Goal: Navigation & Orientation: Find specific page/section

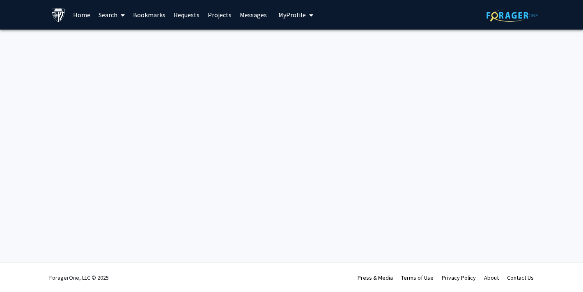
click at [302, 15] on span "My Profile" at bounding box center [291, 15] width 27 height 8
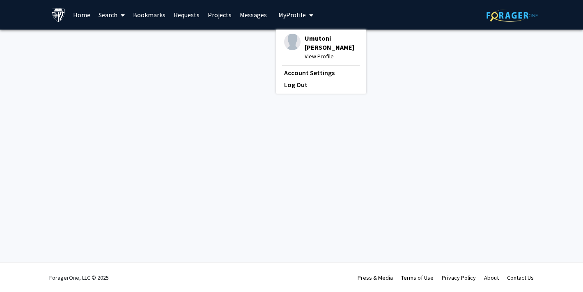
click at [88, 14] on link "Home" at bounding box center [81, 14] width 25 height 29
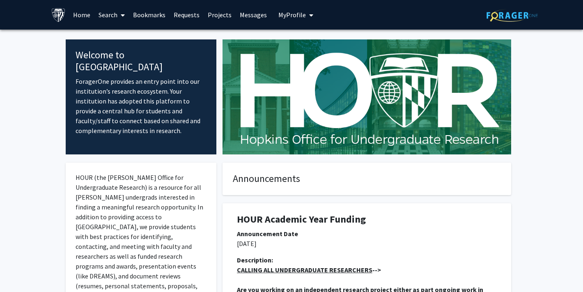
click at [221, 16] on link "Projects" at bounding box center [220, 14] width 32 height 29
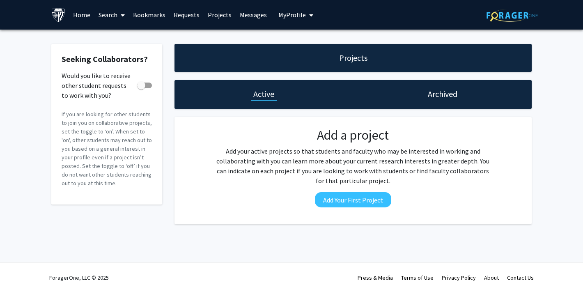
click at [257, 10] on link "Messages" at bounding box center [253, 14] width 35 height 29
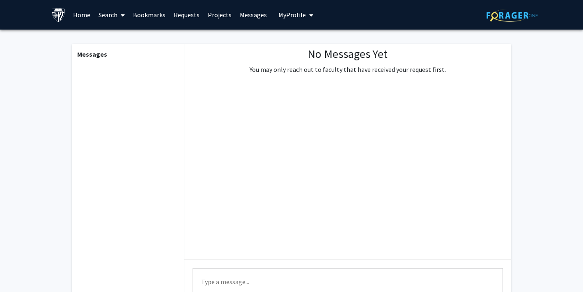
click at [152, 18] on link "Bookmarks" at bounding box center [149, 14] width 41 height 29
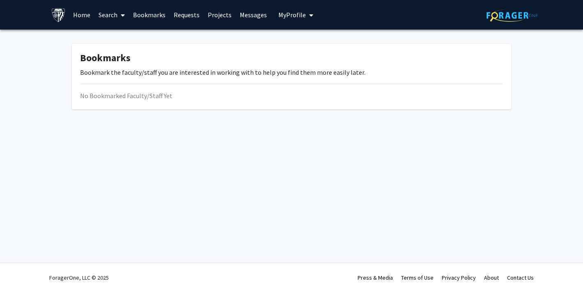
click at [179, 14] on link "Requests" at bounding box center [187, 14] width 34 height 29
